Goal: Transaction & Acquisition: Purchase product/service

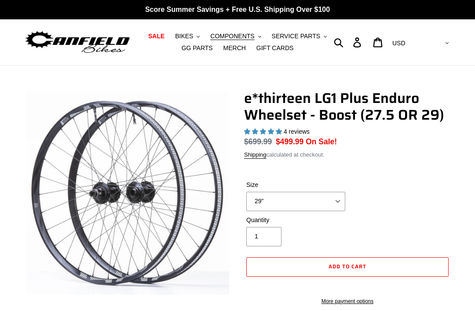
select select "highest-rating"
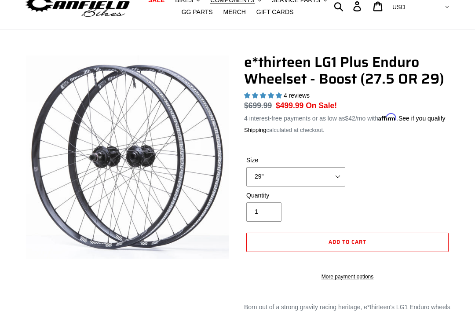
scroll to position [41, 0]
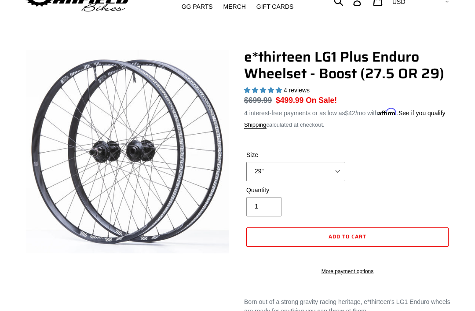
click at [342, 181] on select "27.5" 29"" at bounding box center [295, 171] width 99 height 19
click at [343, 172] on select "27.5" 29"" at bounding box center [295, 171] width 99 height 19
select select "29""
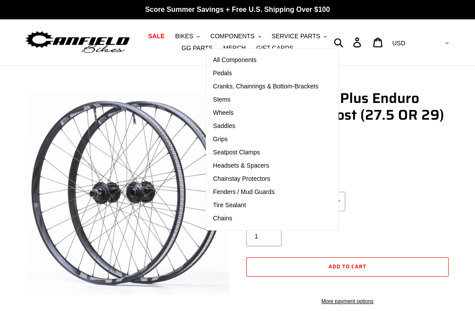
select select "highest-rating"
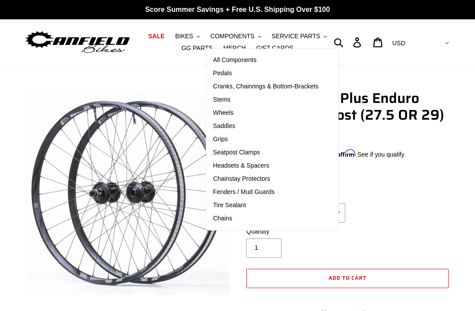
click at [229, 218] on span "Chains" at bounding box center [222, 217] width 19 height 7
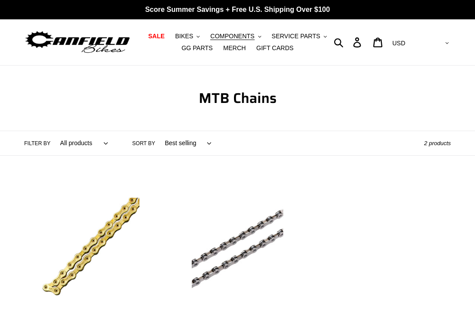
click at [251, 35] on span "COMPONENTS" at bounding box center [232, 36] width 44 height 7
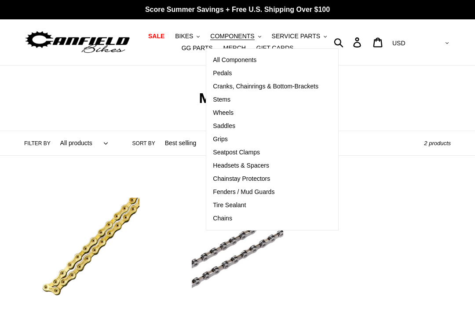
click at [227, 138] on span "Grips" at bounding box center [220, 138] width 15 height 7
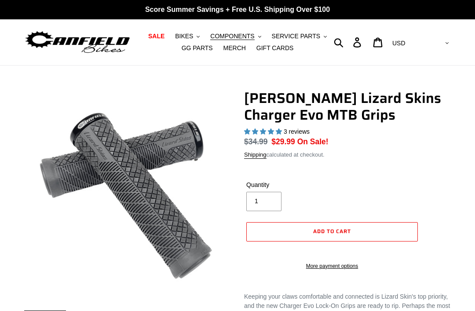
select select "highest-rating"
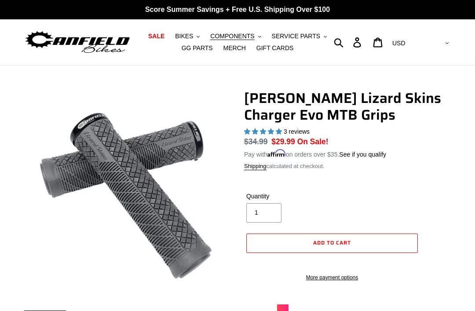
click at [236, 49] on span "MERCH" at bounding box center [234, 47] width 22 height 7
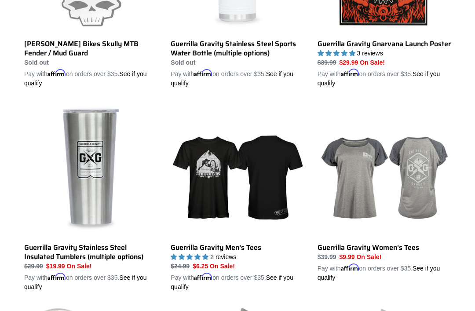
scroll to position [1417, 0]
click at [235, 183] on link "Guerrilla Gravity Men's Tees" at bounding box center [237, 197] width 133 height 188
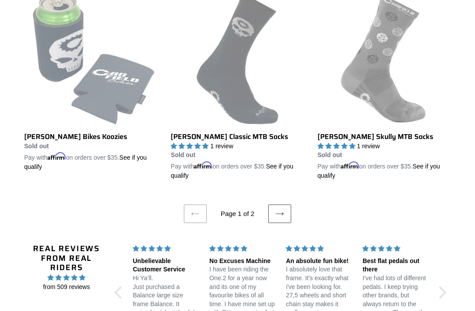
scroll to position [1730, 0]
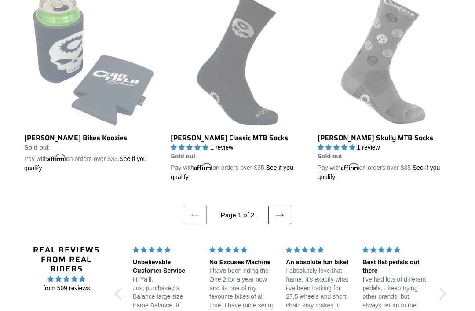
click at [284, 206] on link "Next page" at bounding box center [279, 215] width 23 height 18
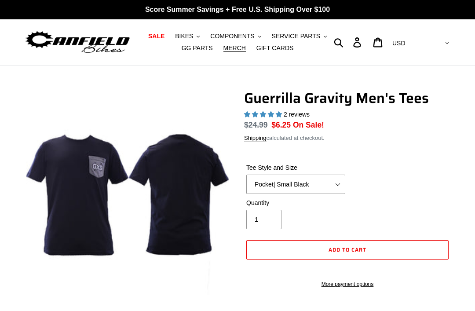
select select "highest-rating"
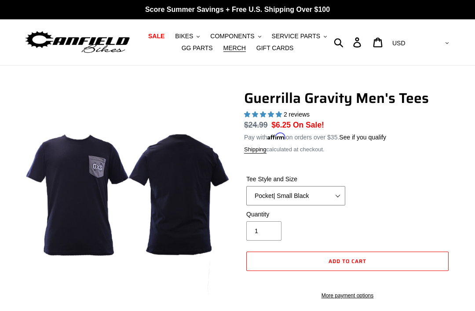
click at [326, 186] on select "Let It Rip | Small Green Let It Rip | Medium Green Megatrail | Small Black Mega…" at bounding box center [295, 195] width 99 height 19
select select "Mountain Made | XL White"
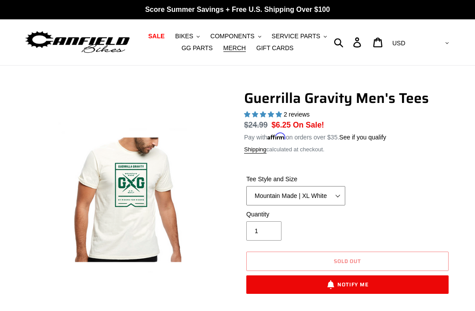
click at [334, 199] on select "Let It Rip | Small Green Let It Rip | Medium Green Megatrail | Small Black Mega…" at bounding box center [295, 195] width 99 height 19
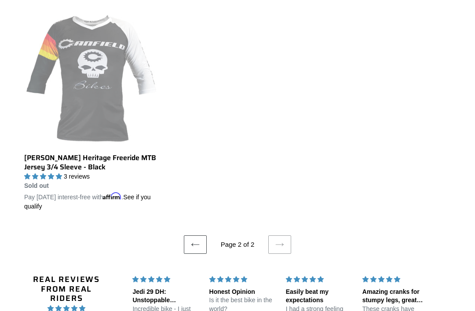
scroll to position [247, 0]
click at [195, 245] on icon at bounding box center [195, 245] width 9 height 9
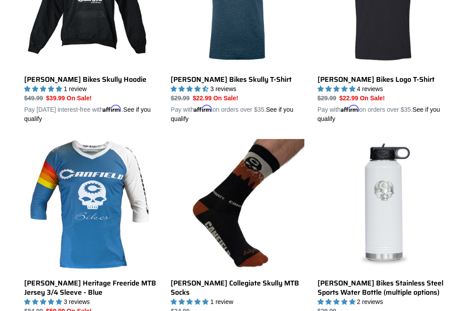
scroll to position [327, 0]
click at [89, 230] on link "[PERSON_NAME] Heritage Freeride MTB Jersey 3/4 Sleeve - Blue" at bounding box center [90, 237] width 133 height 197
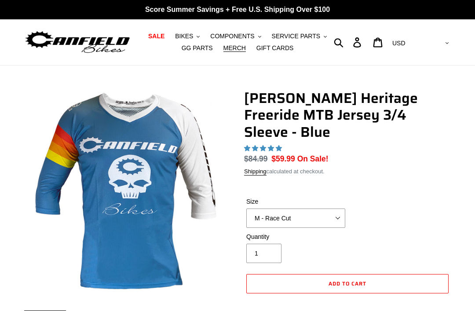
select select "highest-rating"
click at [330, 208] on select "S - Race Cut M - Race Cut L - Race Cut XL - Race Cut XXL - Race Cut S - Club Cu…" at bounding box center [295, 217] width 99 height 19
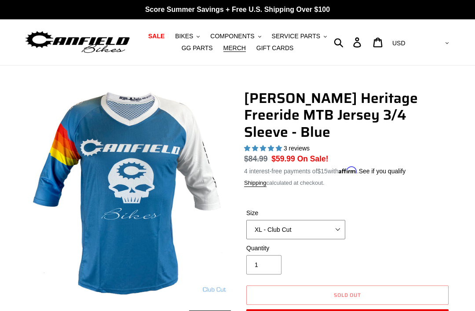
click at [338, 220] on select "S - Race Cut M - Race Cut L - Race Cut XL - Race Cut XXL - Race Cut S - Club Cu…" at bounding box center [295, 229] width 99 height 19
click at [330, 220] on select "S - Race Cut M - Race Cut L - Race Cut XL - Race Cut XXL - Race Cut S - Club Cu…" at bounding box center [295, 229] width 99 height 19
click at [340, 220] on select "S - Race Cut M - Race Cut L - Race Cut XL - Race Cut XXL - Race Cut S - Club Cu…" at bounding box center [295, 229] width 99 height 19
select select "XL - Race Cut"
